Goal: Task Accomplishment & Management: Use online tool/utility

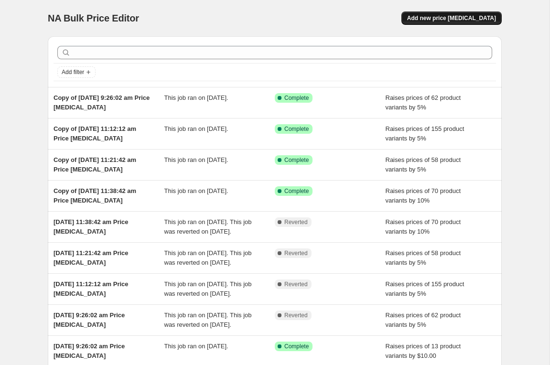
click at [464, 19] on span "Add new price [MEDICAL_DATA]" at bounding box center [451, 18] width 89 height 8
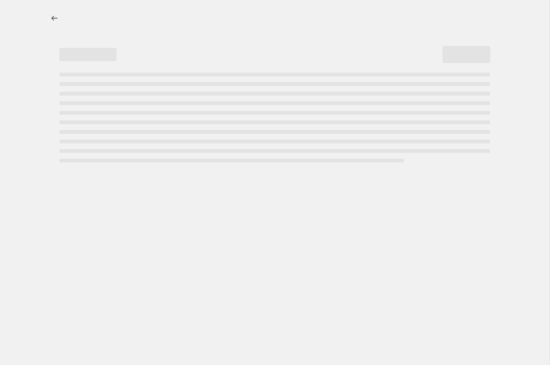
select select "percentage"
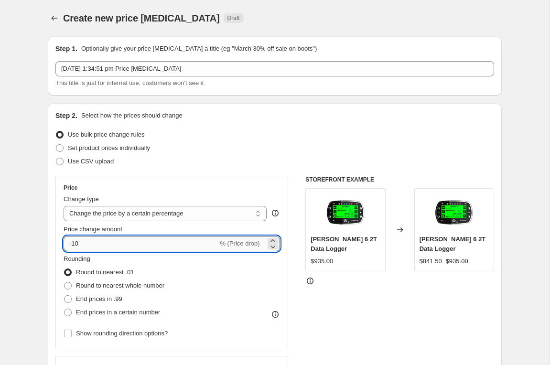
click at [84, 246] on input "-10" at bounding box center [141, 243] width 154 height 15
type input "-1"
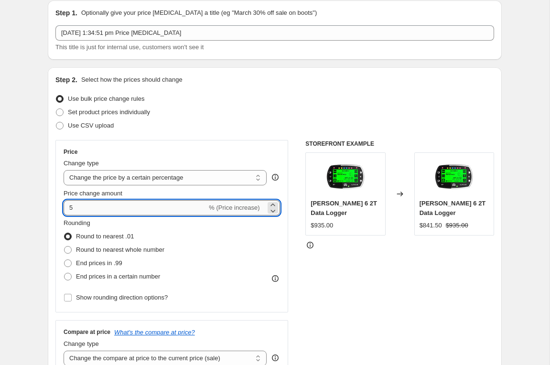
scroll to position [70, 0]
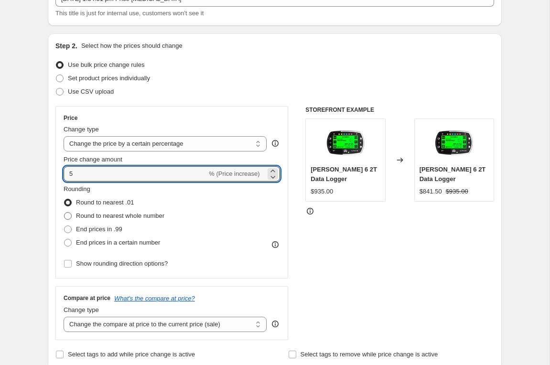
type input "5"
click at [69, 216] on span at bounding box center [68, 216] width 8 height 8
click at [64, 212] on input "Round to nearest whole number" at bounding box center [64, 212] width 0 height 0
radio input "true"
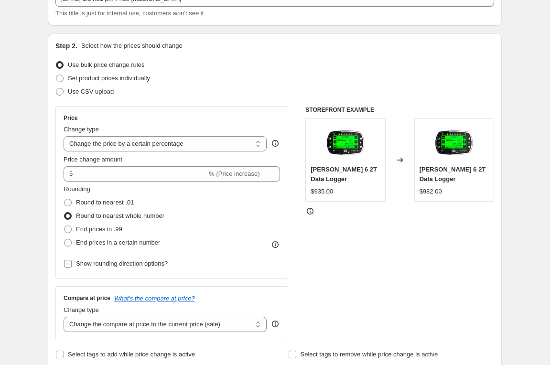
click at [71, 263] on input "Show rounding direction options?" at bounding box center [68, 264] width 8 height 8
checkbox input "true"
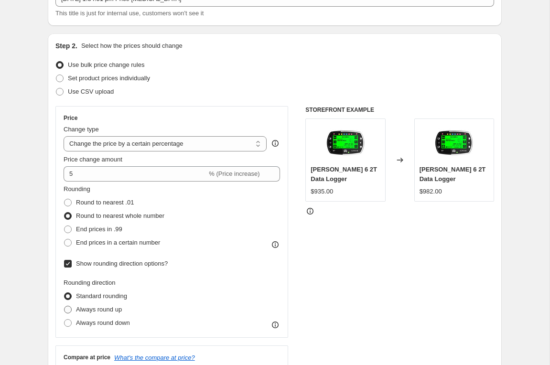
click at [113, 311] on span "Always round up" at bounding box center [99, 309] width 46 height 7
click at [64, 306] on input "Always round up" at bounding box center [64, 306] width 0 height 0
radio input "true"
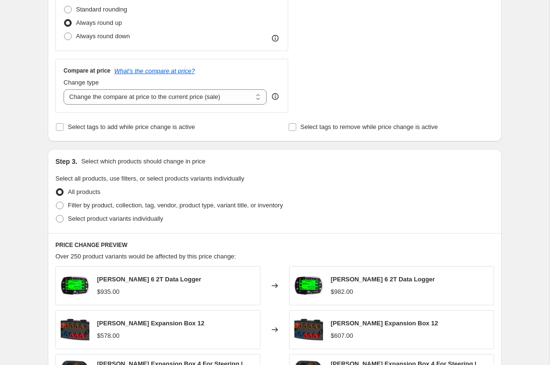
scroll to position [357, 0]
click at [61, 205] on span at bounding box center [60, 205] width 8 height 8
click at [56, 202] on input "Filter by product, collection, tag, vendor, product type, variant title, or inv…" at bounding box center [56, 201] width 0 height 0
radio input "true"
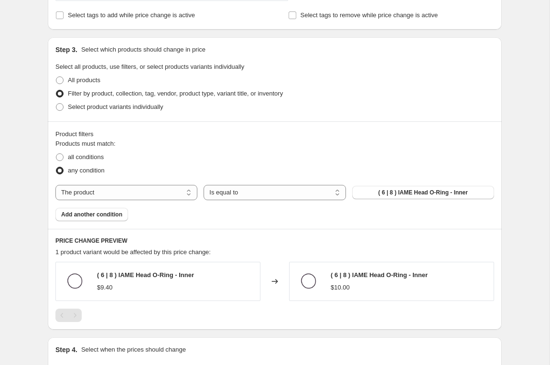
scroll to position [475, 0]
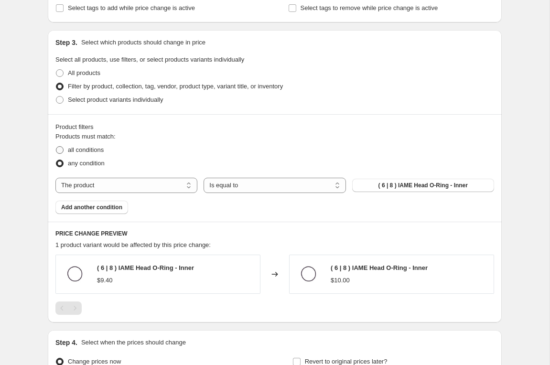
click at [61, 149] on span at bounding box center [60, 150] width 8 height 8
click at [56, 147] on input "all conditions" at bounding box center [56, 146] width 0 height 0
radio input "true"
click at [184, 185] on select "The product The product's collection The product's tag The product's vendor The…" at bounding box center [126, 185] width 142 height 15
select select "vendor"
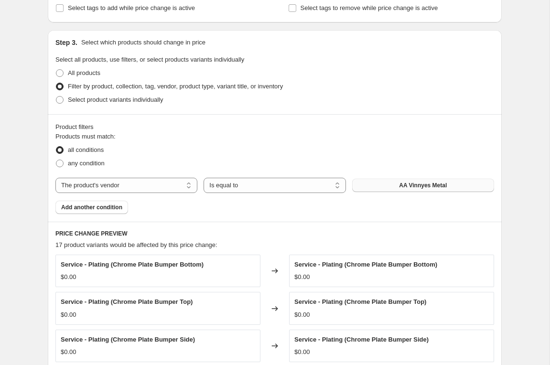
click at [423, 186] on span "AA Vinnyes Metal" at bounding box center [423, 185] width 48 height 8
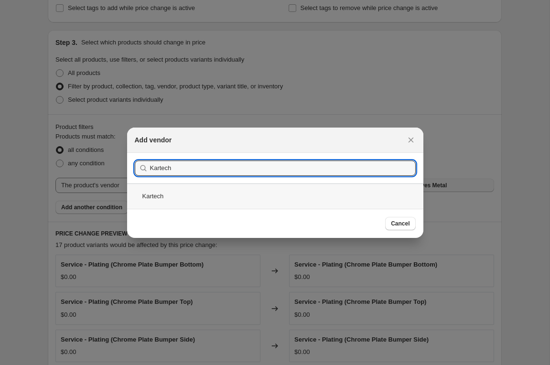
type input "Kartech"
click at [160, 195] on div "Kartech" at bounding box center [275, 195] width 296 height 25
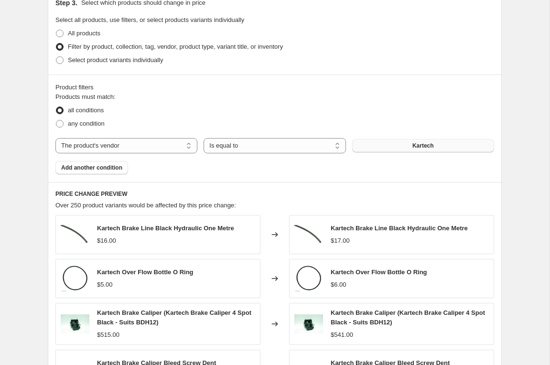
scroll to position [516, 0]
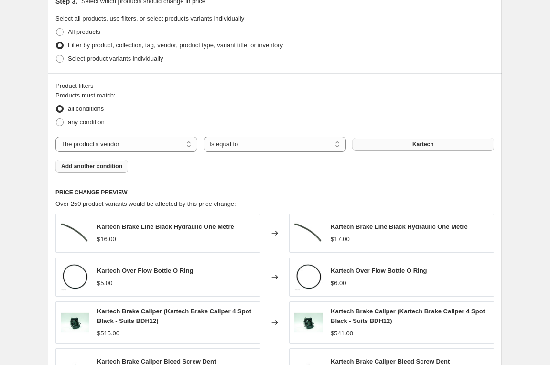
click at [108, 167] on span "Add another condition" at bounding box center [91, 166] width 61 height 8
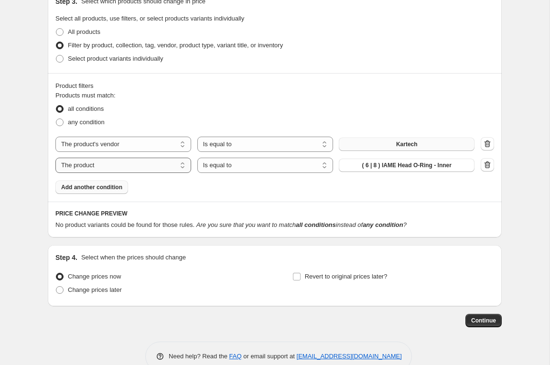
click at [180, 165] on select "The product The product's collection The product's tag The product's vendor The…" at bounding box center [123, 165] width 136 height 15
select select "product_type"
click at [421, 167] on button "Apparel" at bounding box center [407, 165] width 136 height 13
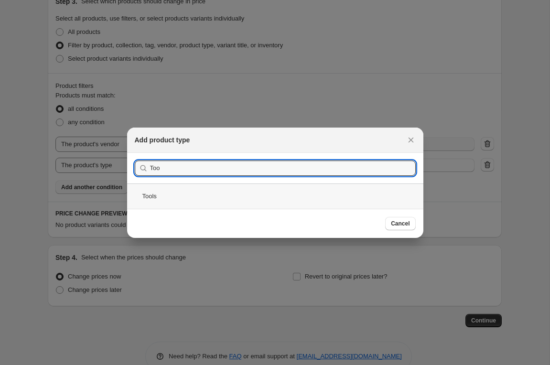
type input "Too"
click at [153, 197] on div "Tools" at bounding box center [275, 195] width 296 height 25
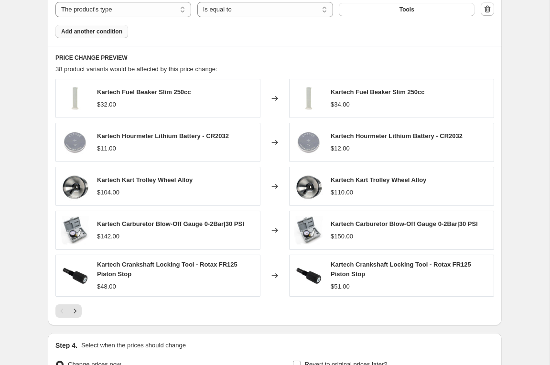
scroll to position [665, 0]
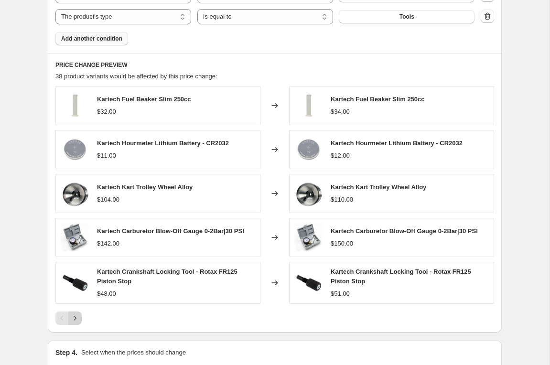
click at [76, 319] on icon "Next" at bounding box center [75, 318] width 10 height 10
